Goal: Check status: Check status

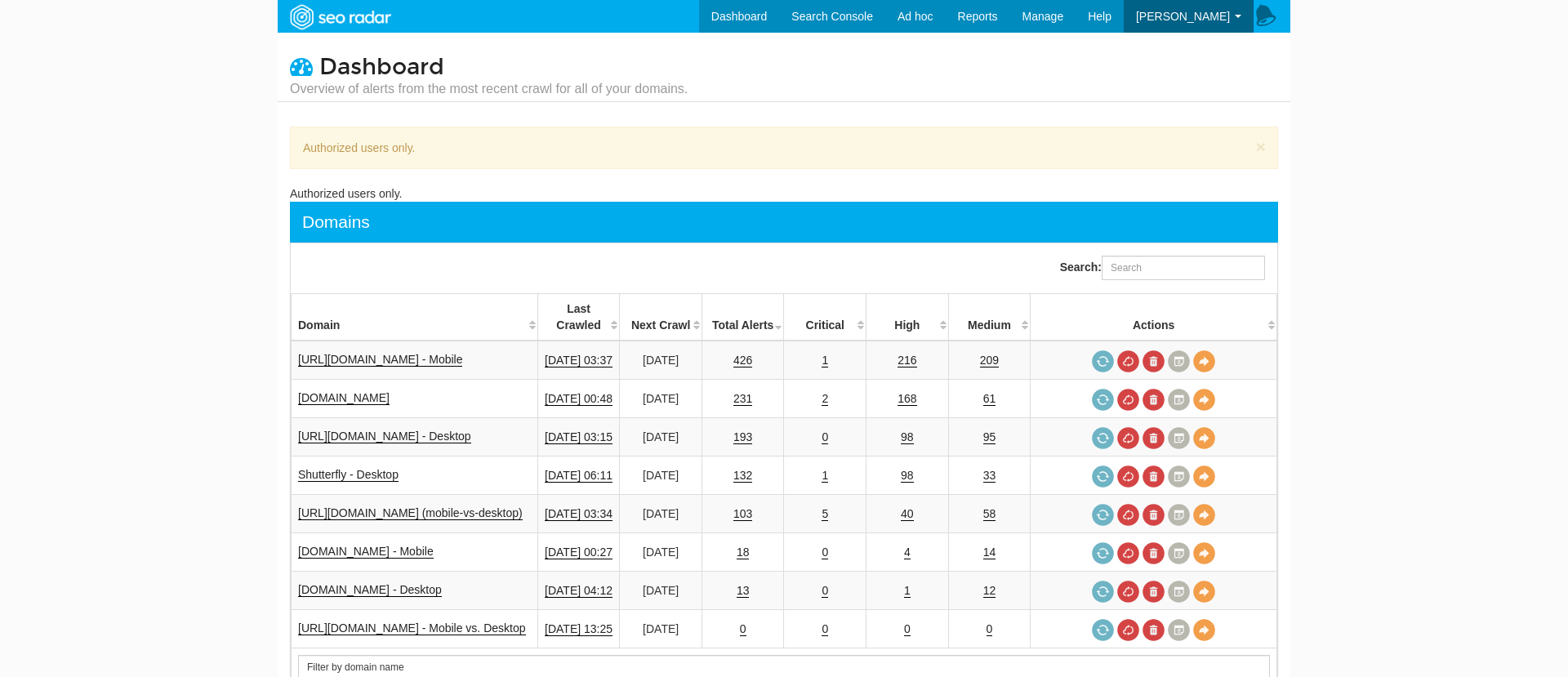
scroll to position [65, 0]
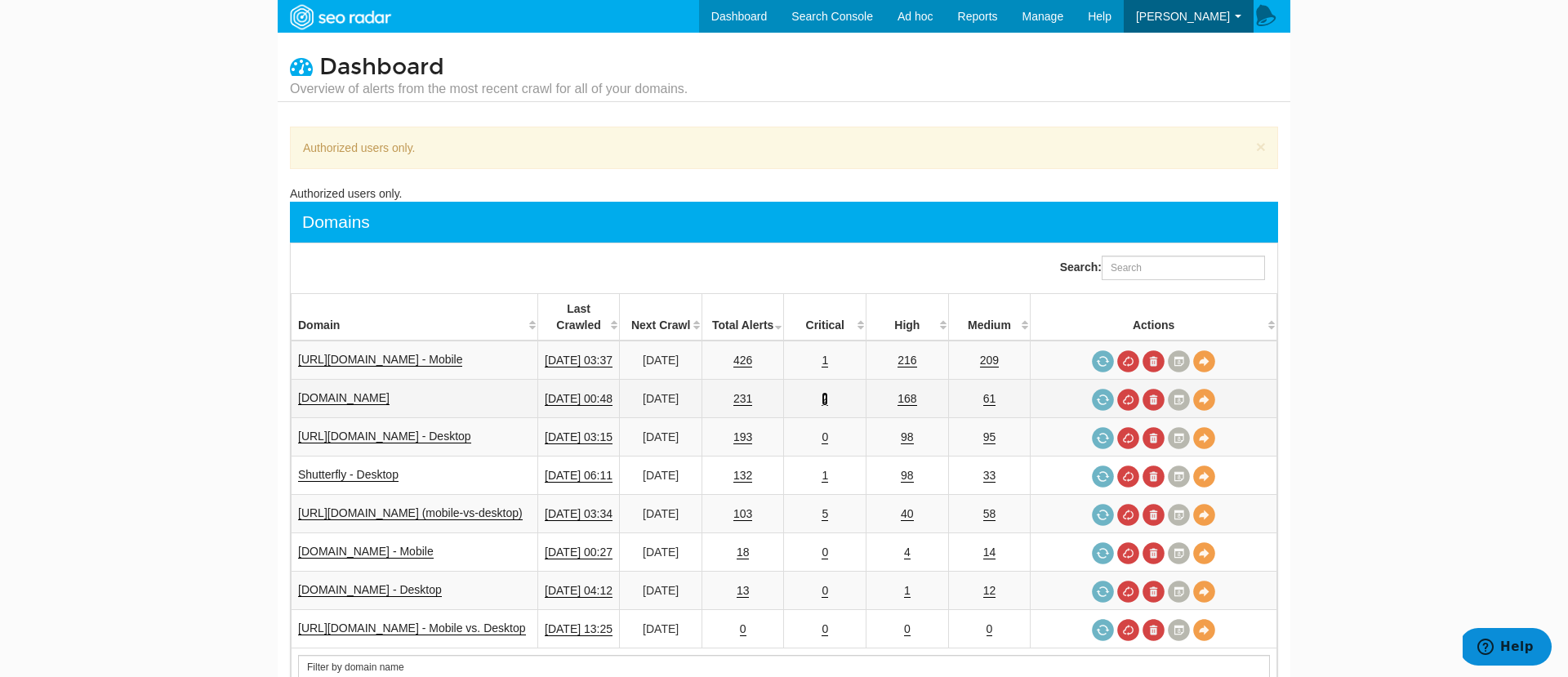
click at [828, 392] on link "2" at bounding box center [825, 399] width 7 height 14
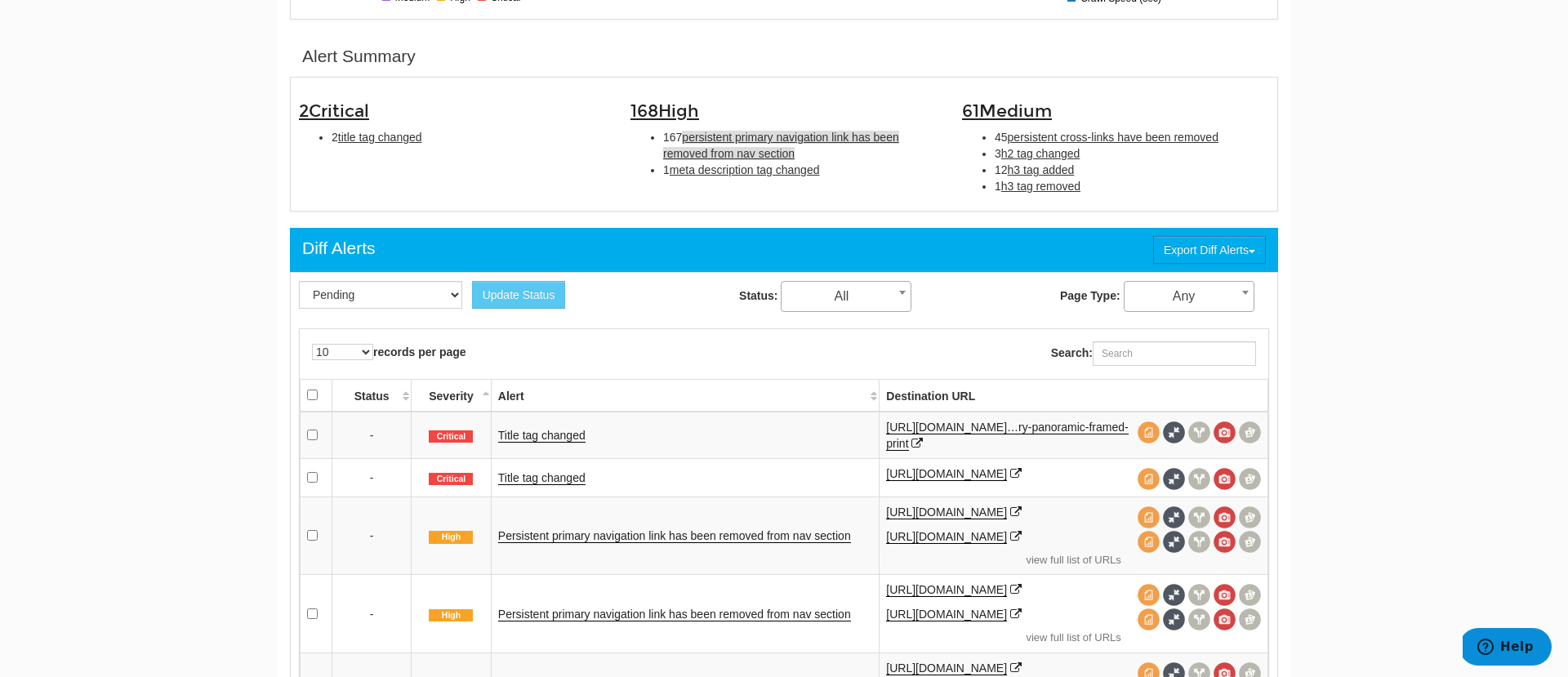
scroll to position [505, 0]
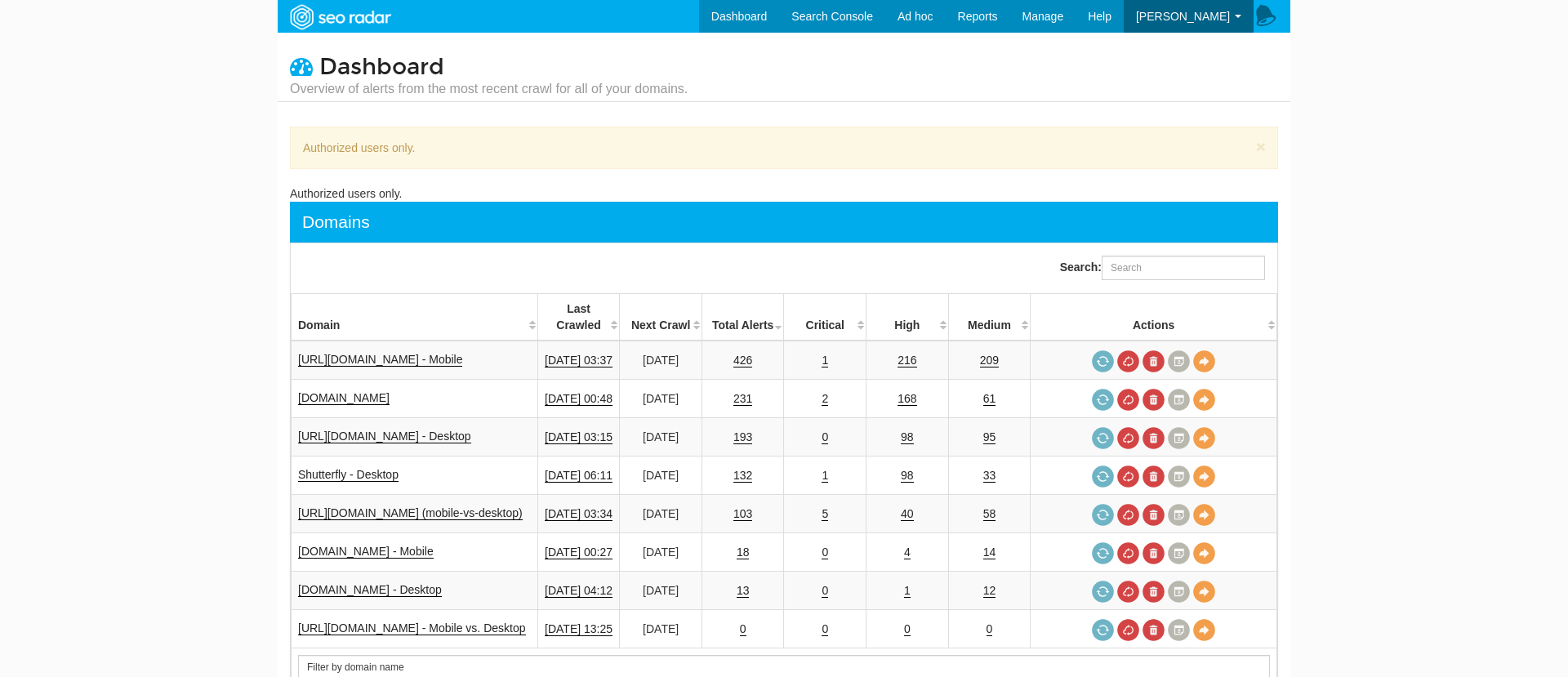
scroll to position [65, 0]
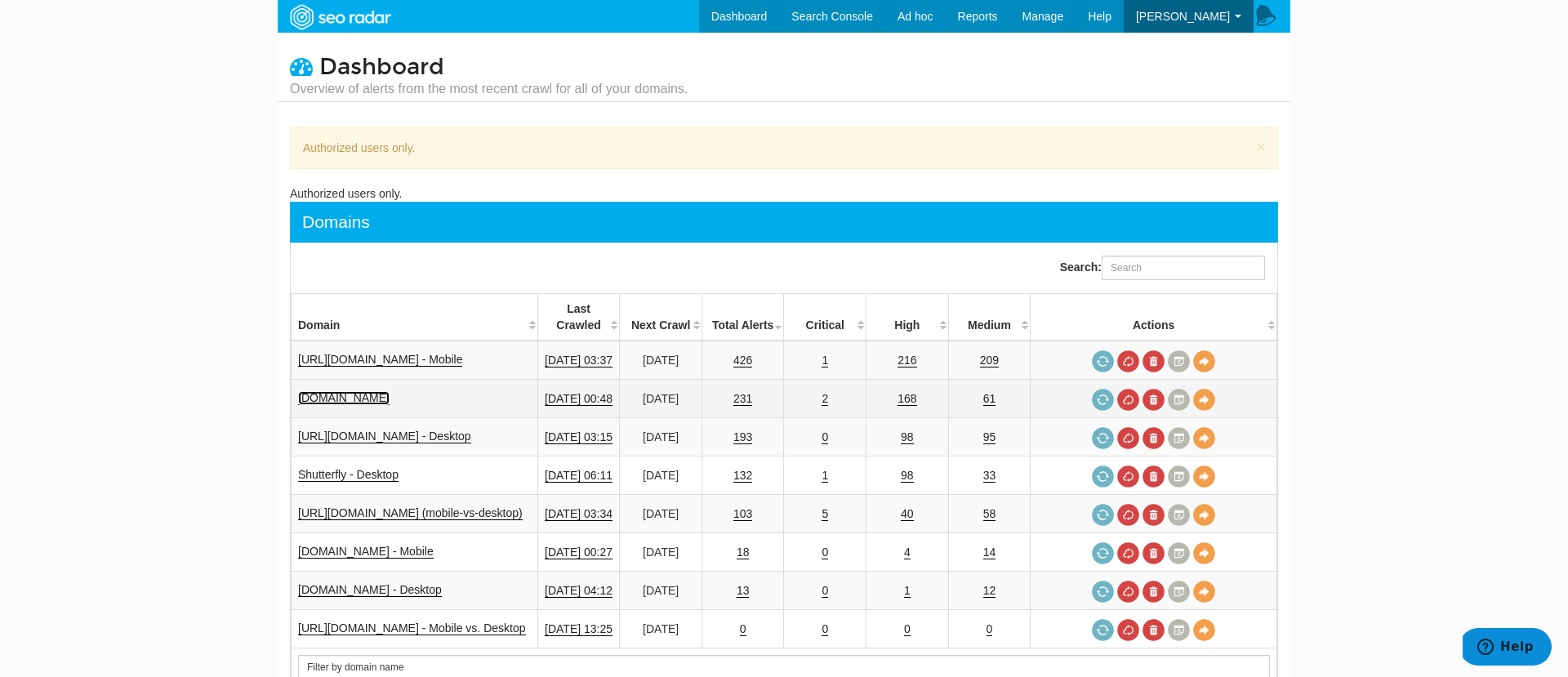
click at [358, 391] on link "[DOMAIN_NAME]" at bounding box center [343, 398] width 91 height 14
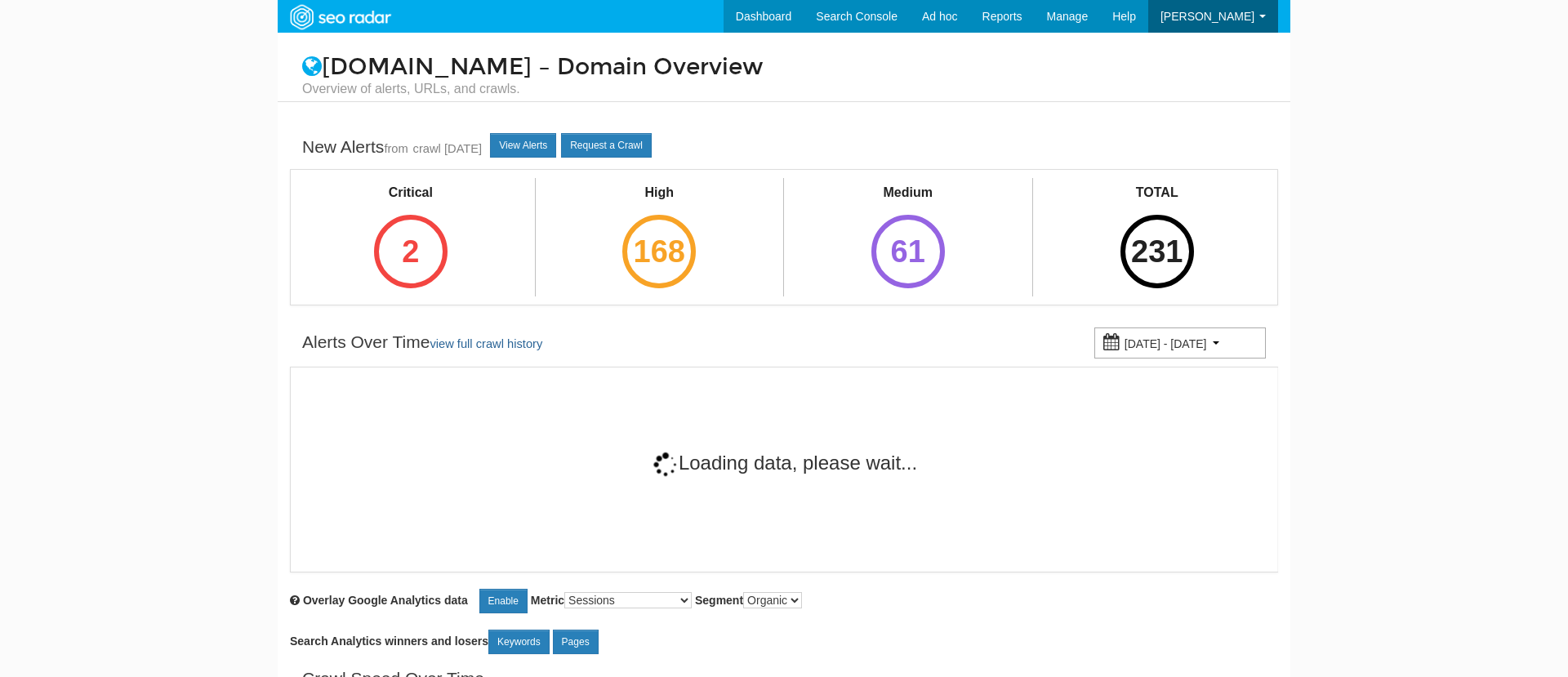
scroll to position [65, 0]
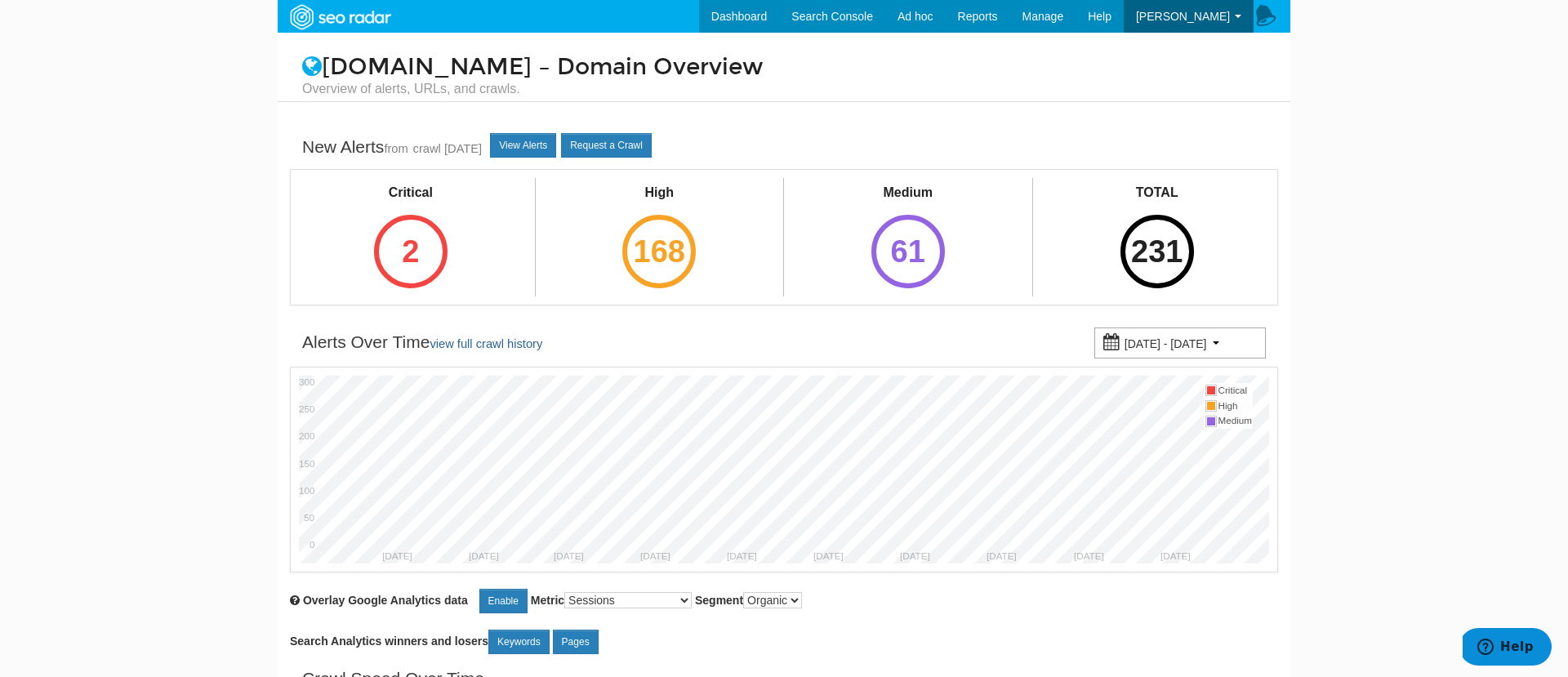
click at [1213, 327] on div "07/19/2025 - 09/17/2025" at bounding box center [1180, 342] width 172 height 31
click at [1349, 174] on body "Dashboard Search Console Keyword Winners and Losers Page Winners and Losers Arc…" at bounding box center [784, 338] width 1568 height 677
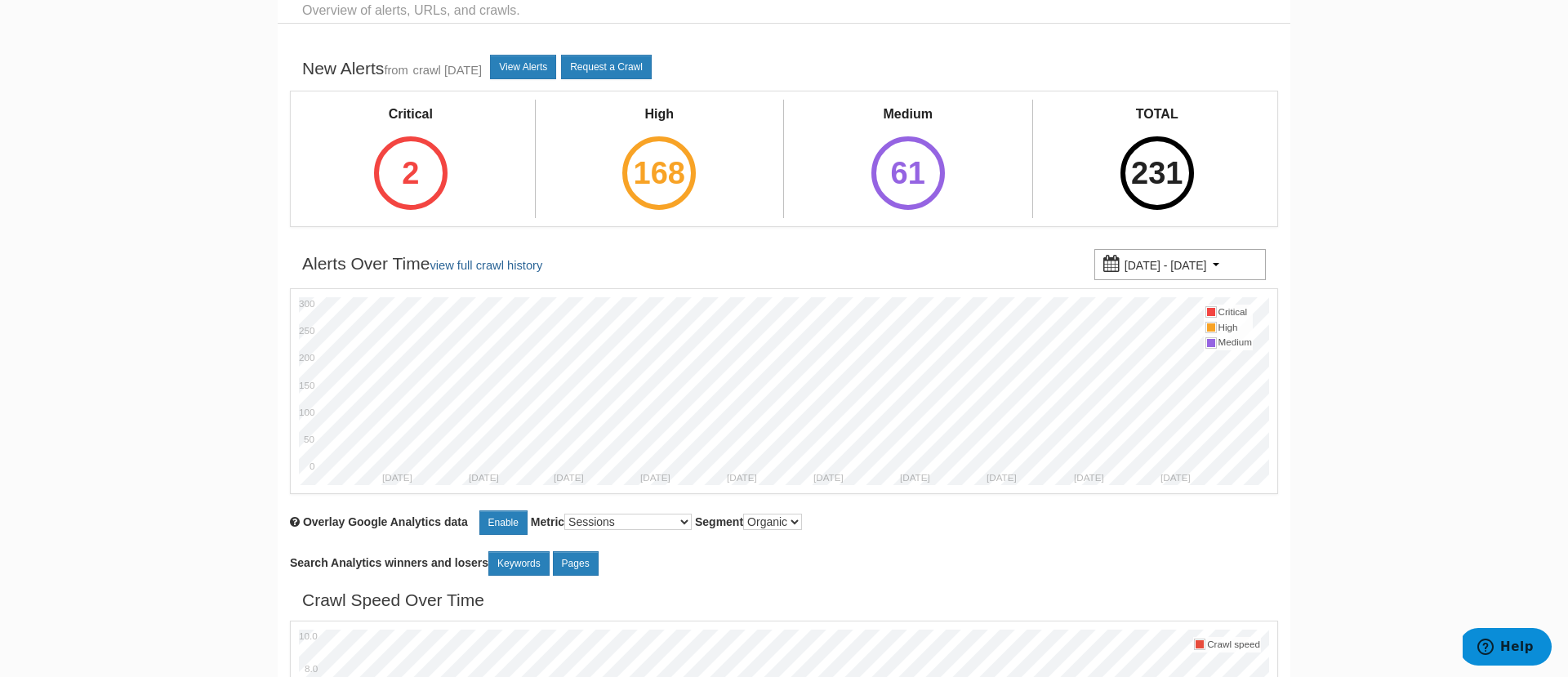
scroll to position [68, 0]
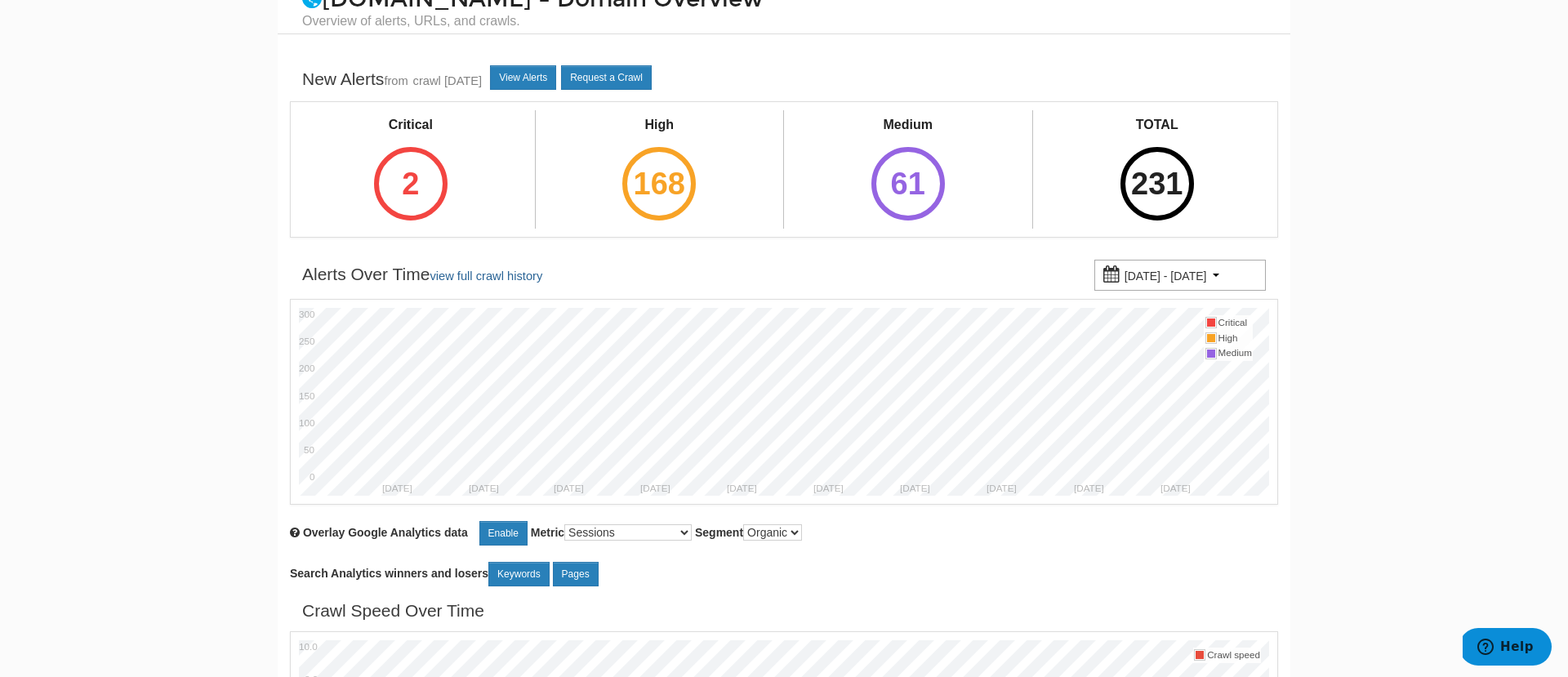
click at [1207, 270] on small "07/19/2025 - 09/17/2025" at bounding box center [1166, 276] width 83 height 13
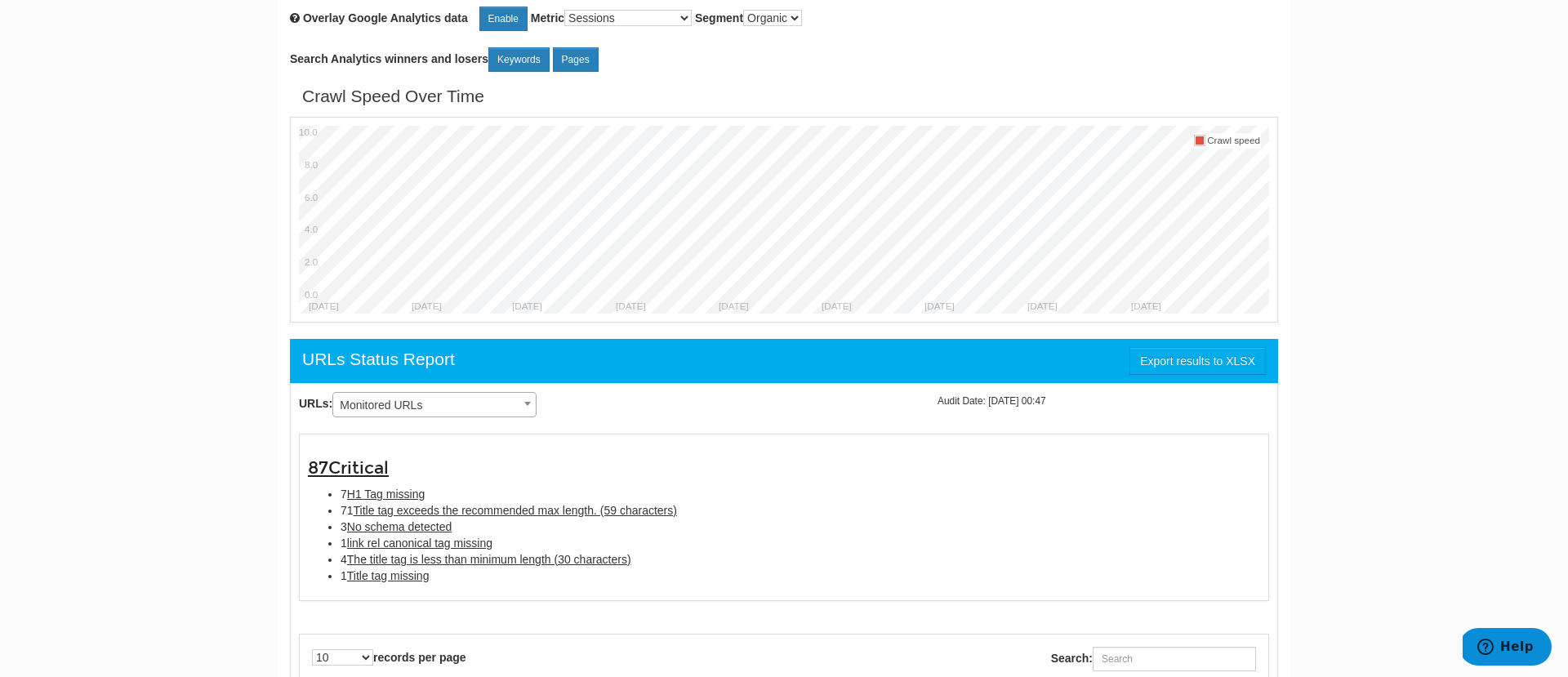
scroll to position [586, 0]
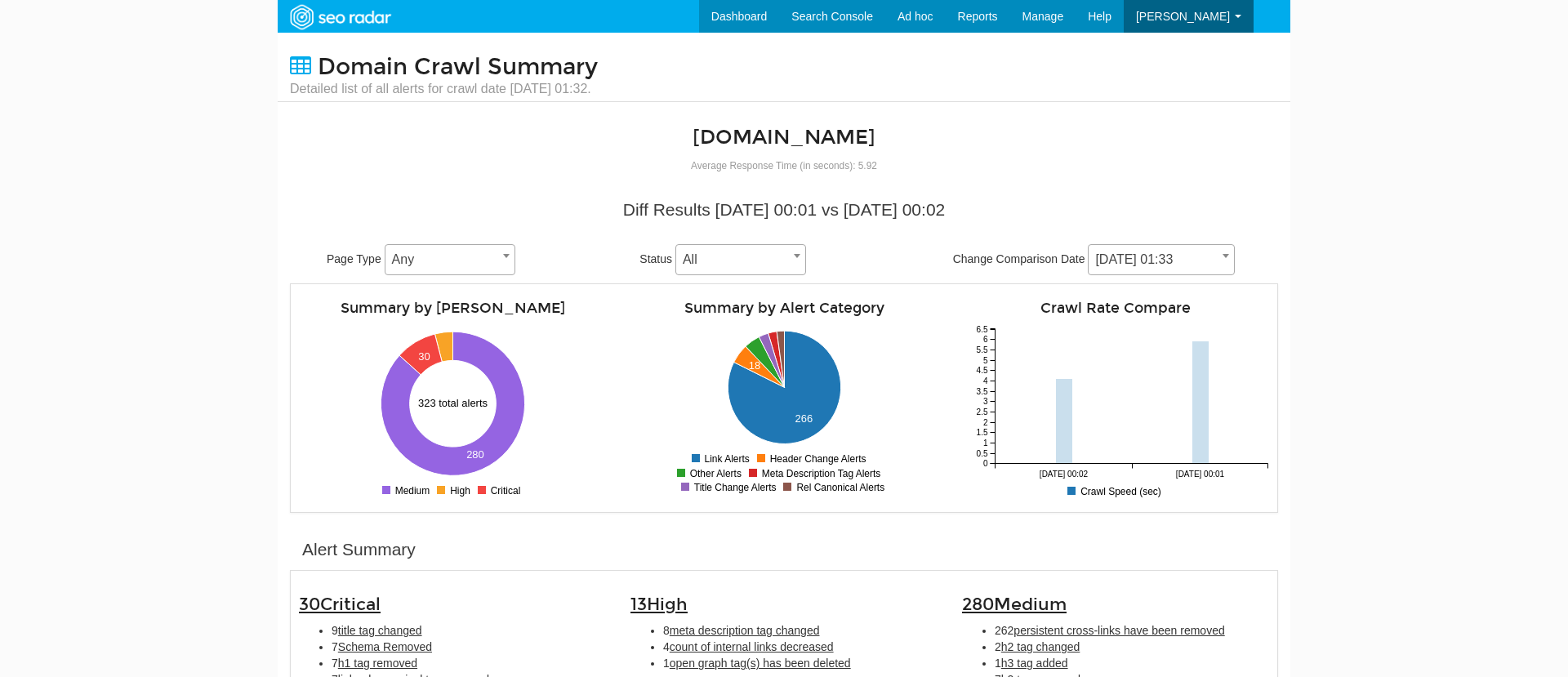
select select "100"
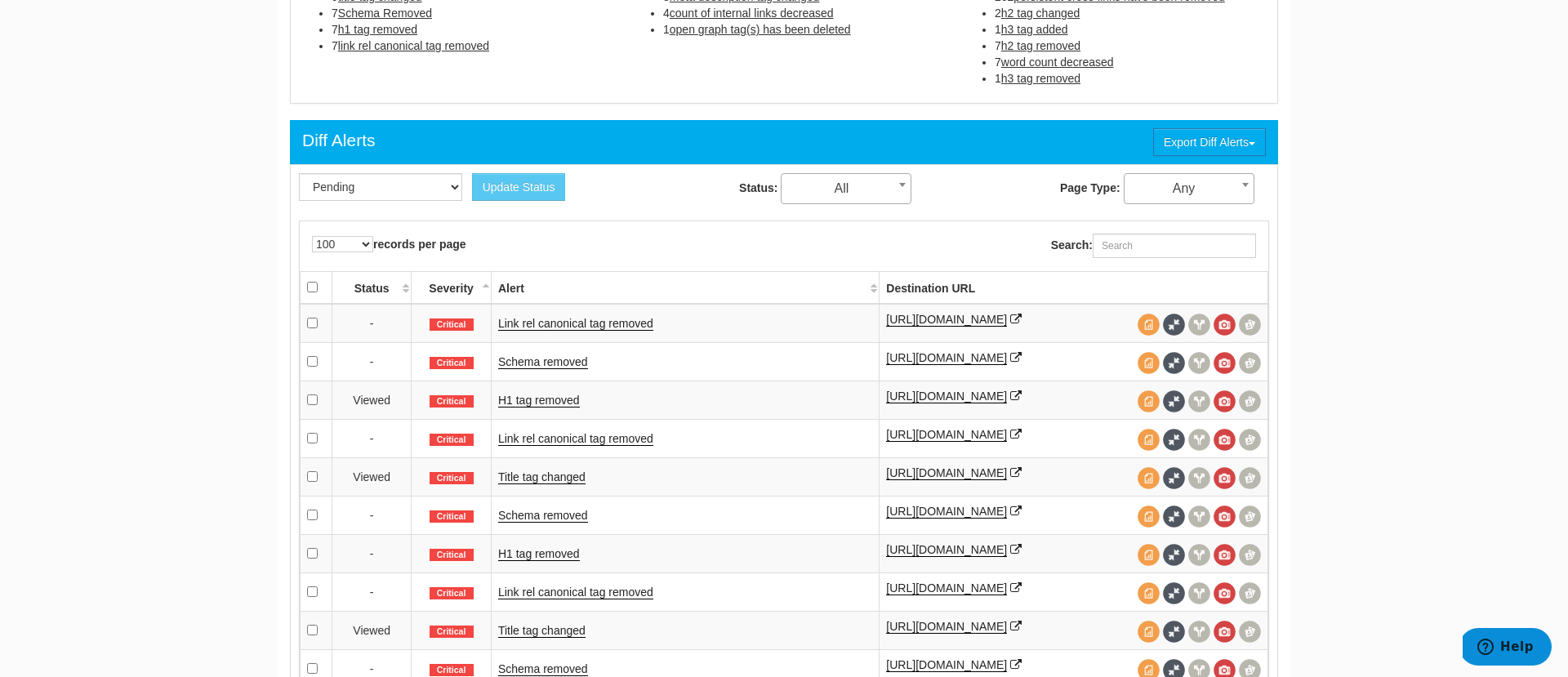
scroll to position [642, 0]
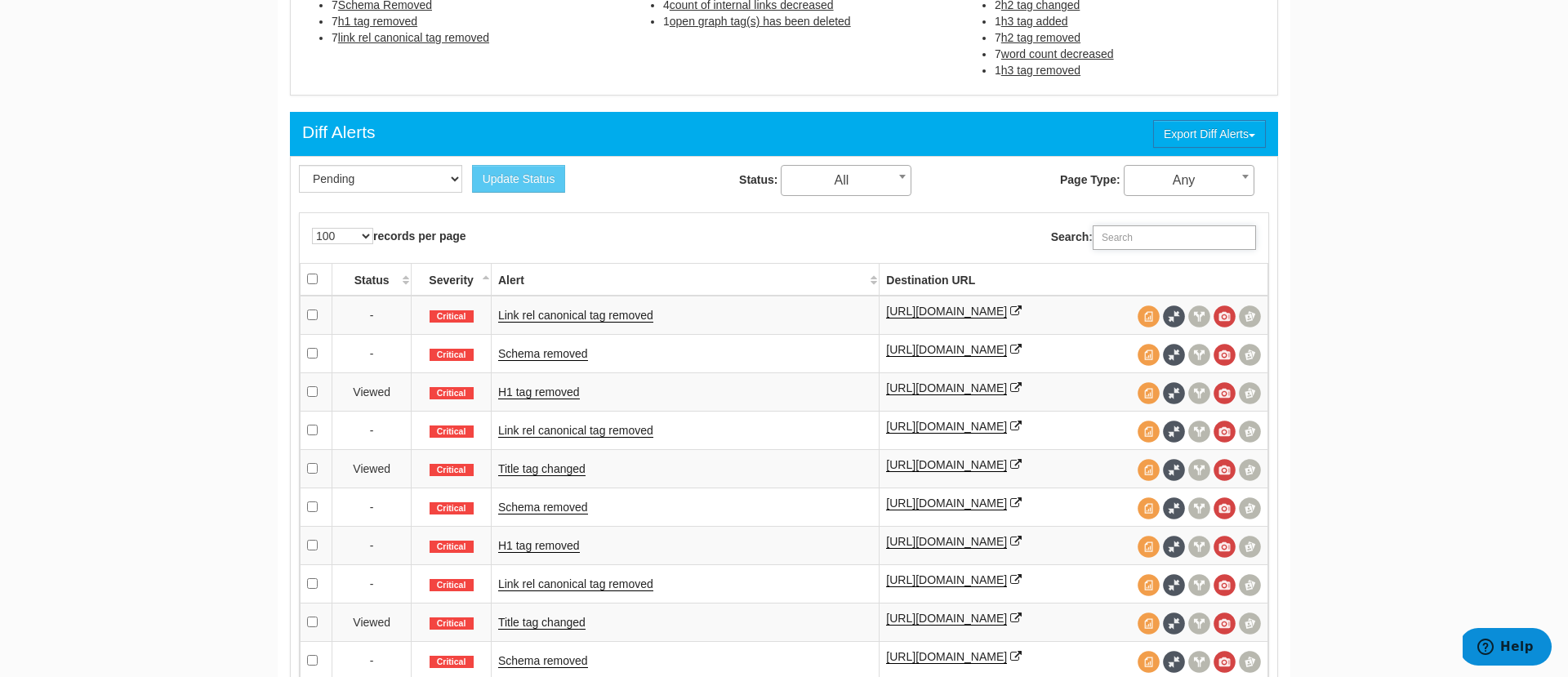
click at [1124, 235] on input "Search:" at bounding box center [1174, 237] width 163 height 25
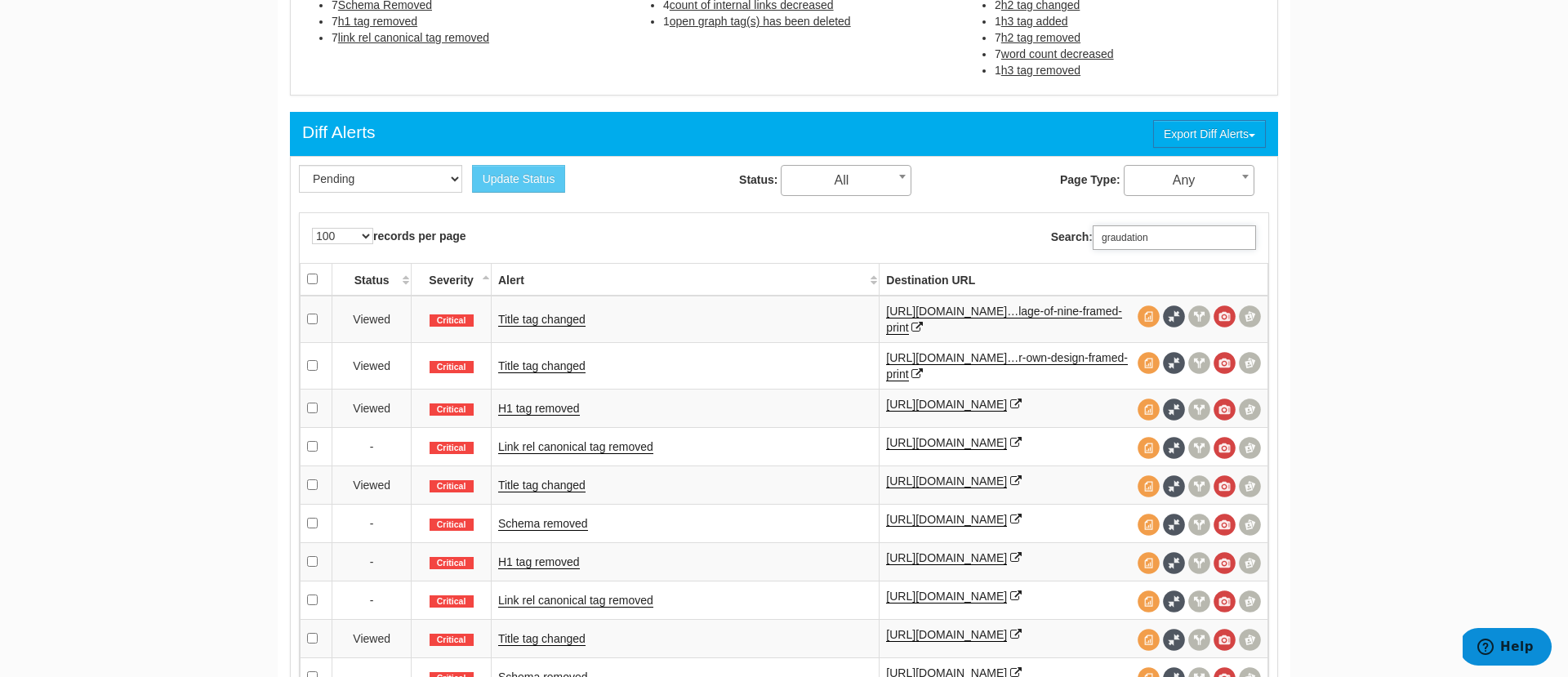
type input "graudation"
